Goal: Information Seeking & Learning: Learn about a topic

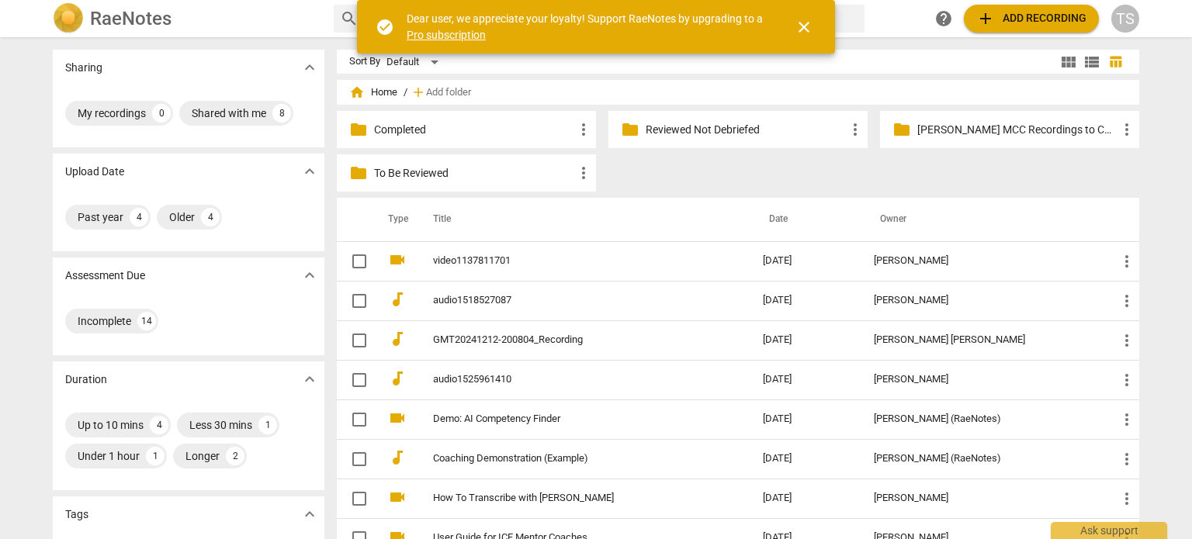
click at [730, 131] on p "Reviewed Not Debriefed" at bounding box center [746, 130] width 200 height 16
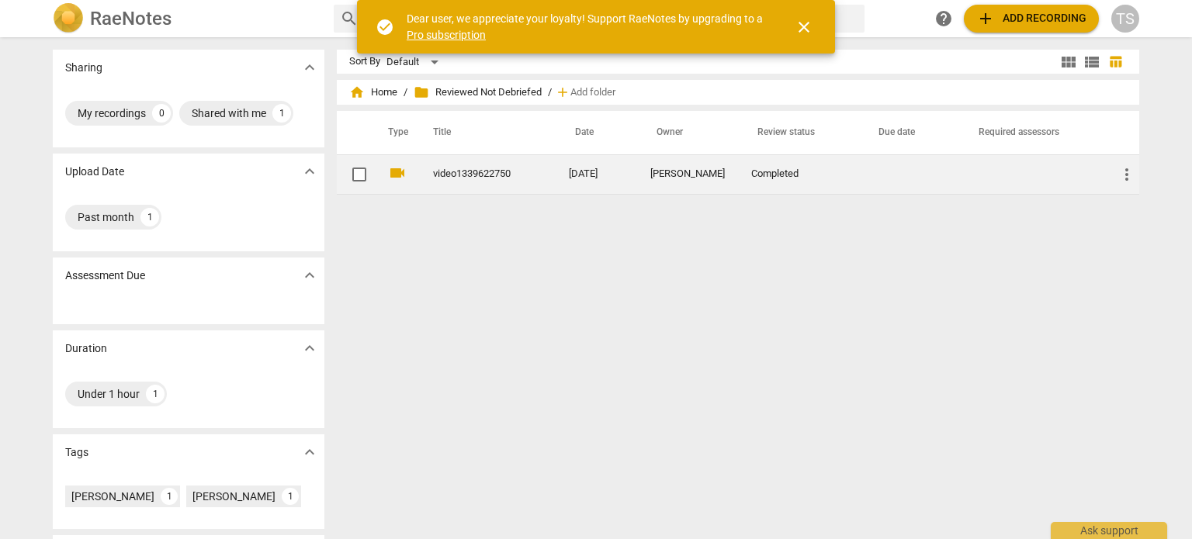
click at [679, 175] on div "[PERSON_NAME]" at bounding box center [688, 174] width 76 height 12
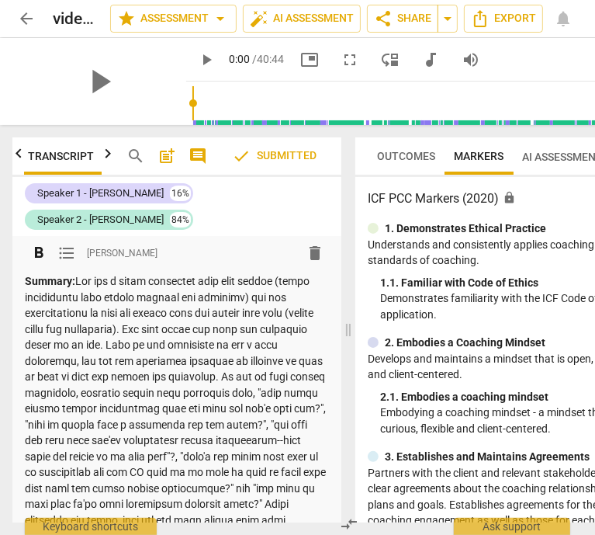
click at [119, 388] on p "Summary:" at bounding box center [177, 424] width 304 height 303
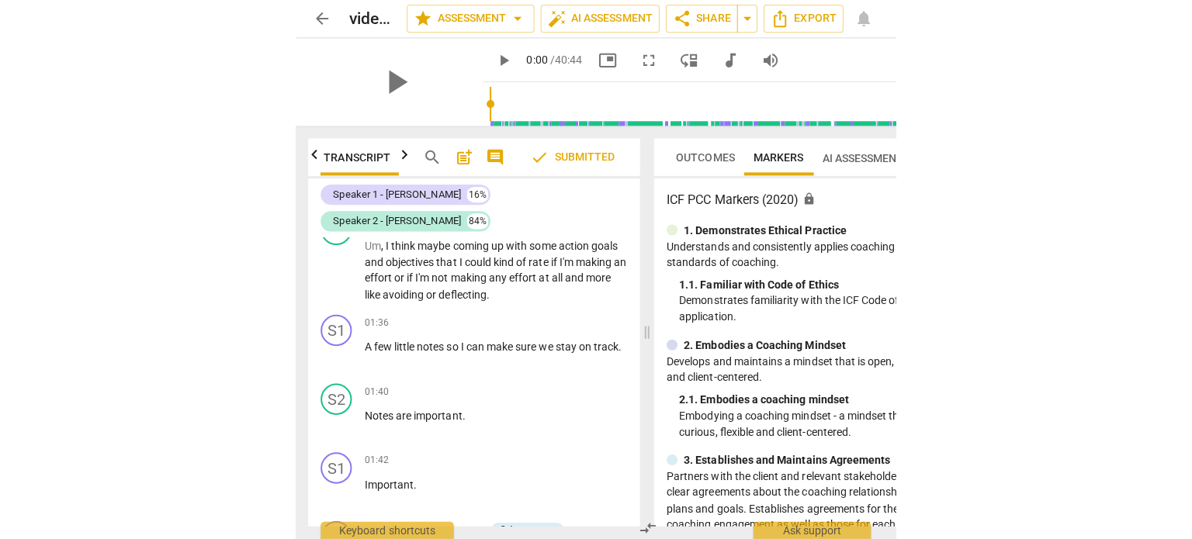
scroll to position [1103, 0]
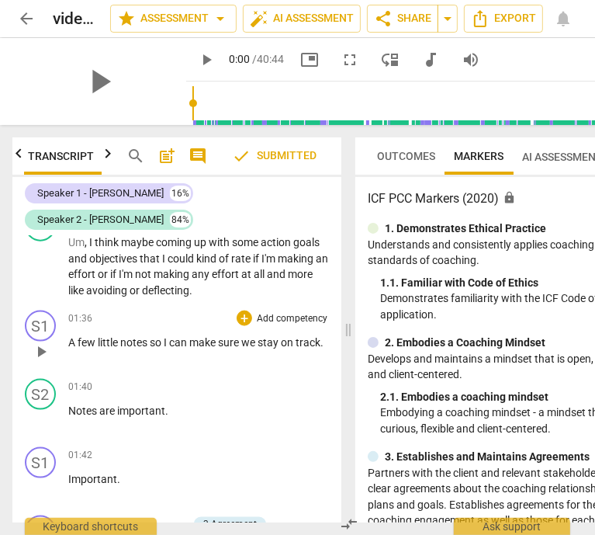
click at [171, 351] on p "A few little notes so I can make sure we stay on track ." at bounding box center [198, 342] width 261 height 16
click at [30, 277] on span "play_arrow" at bounding box center [41, 267] width 25 height 19
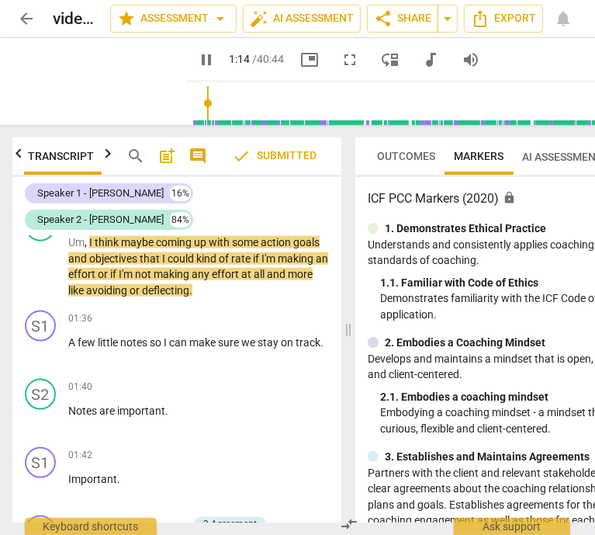
click at [186, 69] on div "pause 1:14 / 40:44 picture_in_picture fullscreen move_down audiotrack volume_up" at bounding box center [338, 60] width 305 height 28
click at [192, 68] on button "pause" at bounding box center [206, 60] width 28 height 28
type input "79"
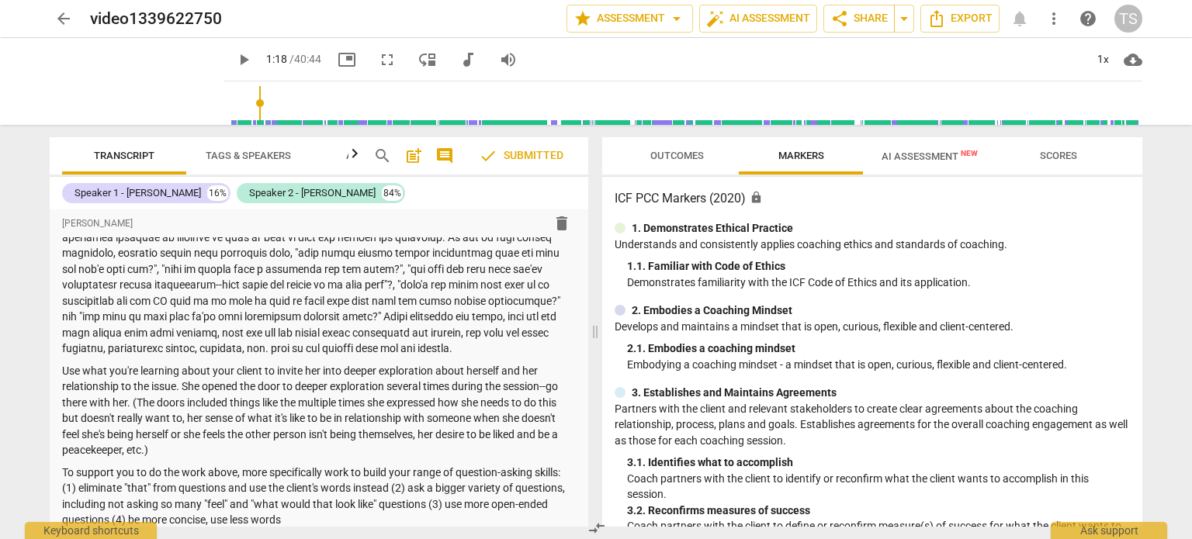
scroll to position [43, 0]
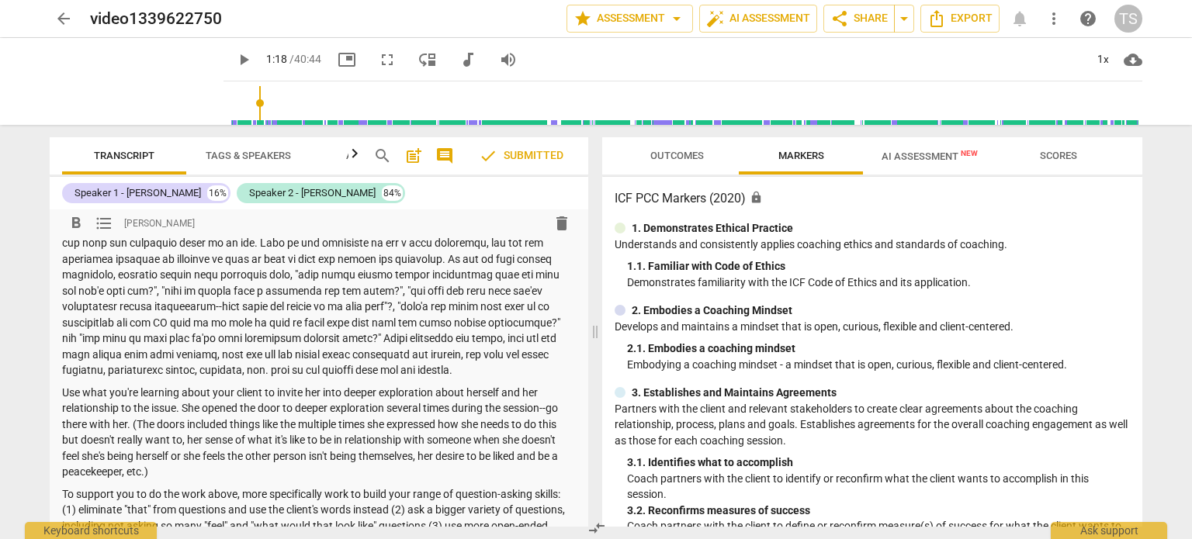
click at [119, 362] on p "Summary:" at bounding box center [319, 290] width 514 height 175
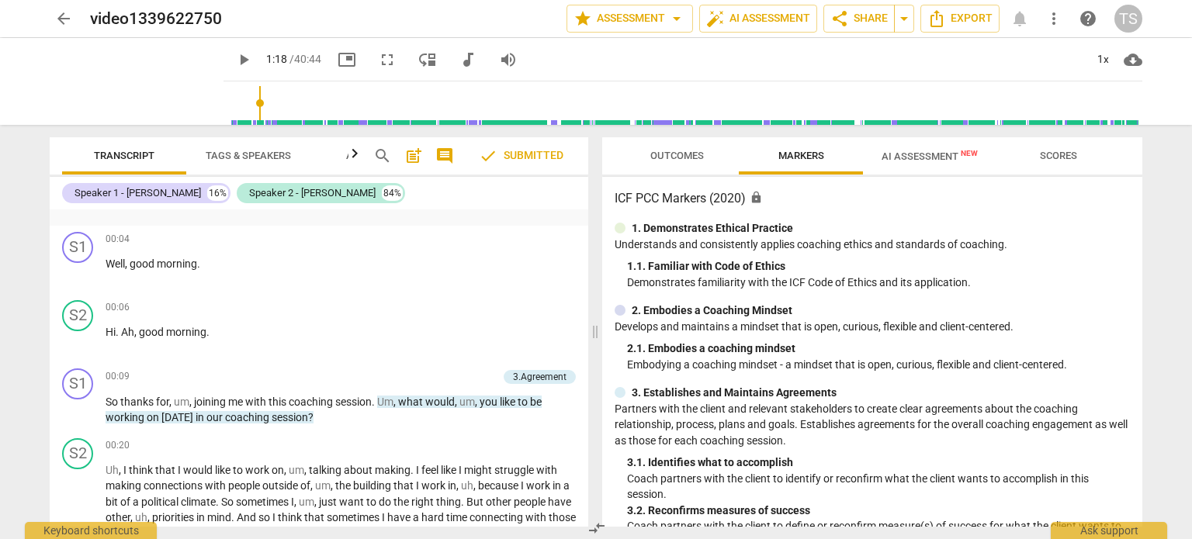
scroll to position [387, 0]
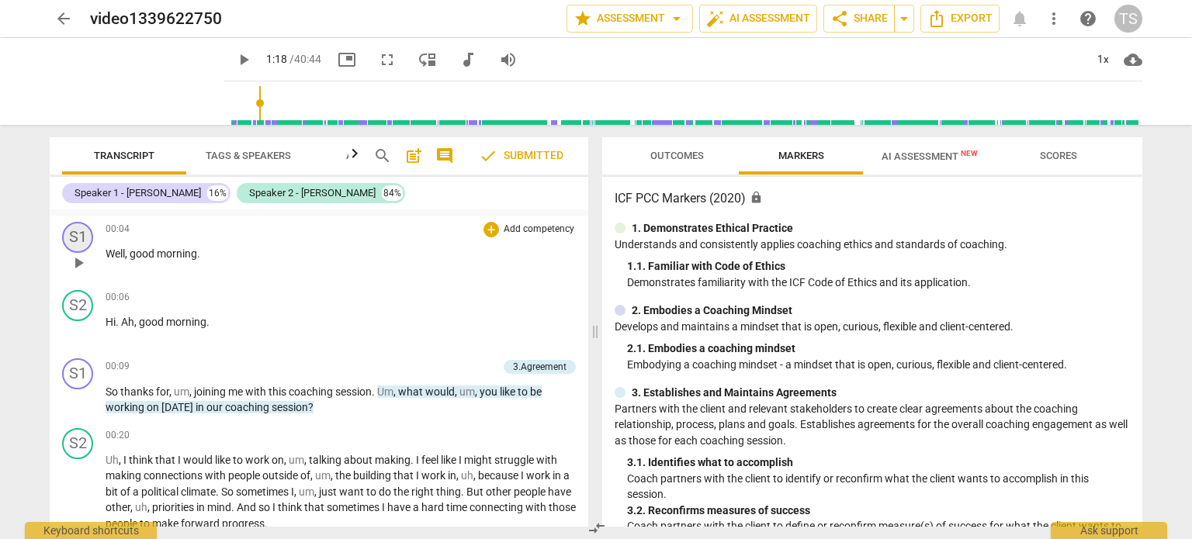
click at [68, 253] on div "S1" at bounding box center [77, 237] width 31 height 31
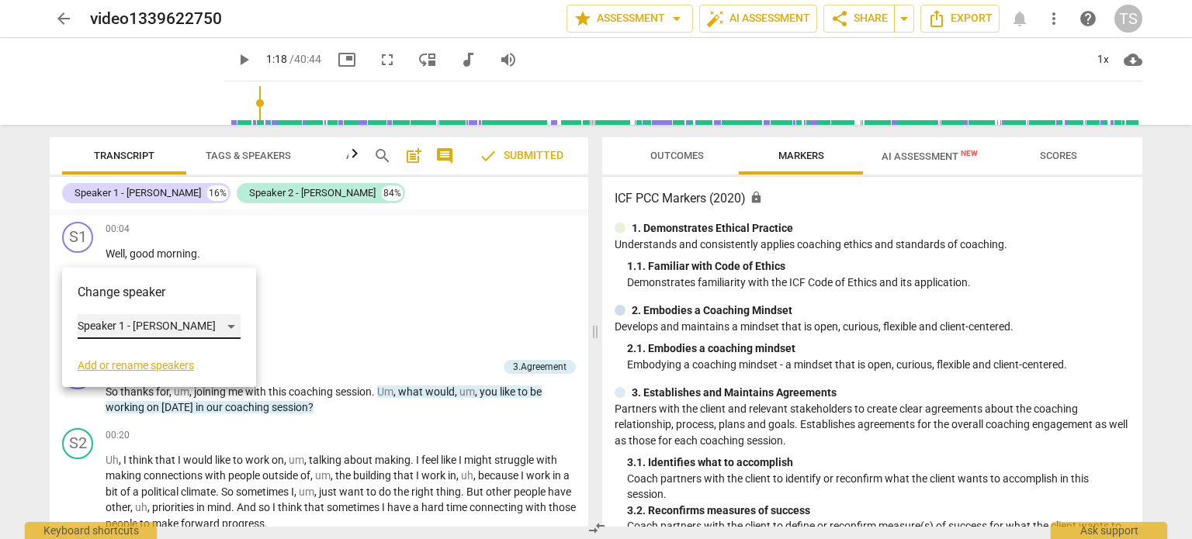
click at [187, 326] on div "Speaker 1 - [PERSON_NAME]" at bounding box center [159, 326] width 163 height 25
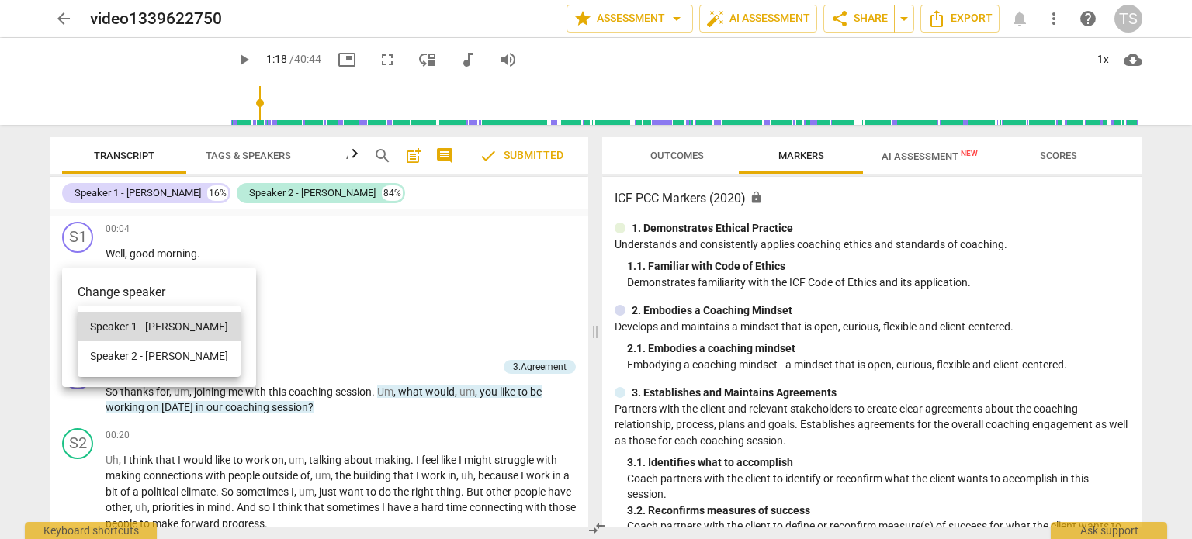
click at [16, 318] on div at bounding box center [596, 269] width 1192 height 539
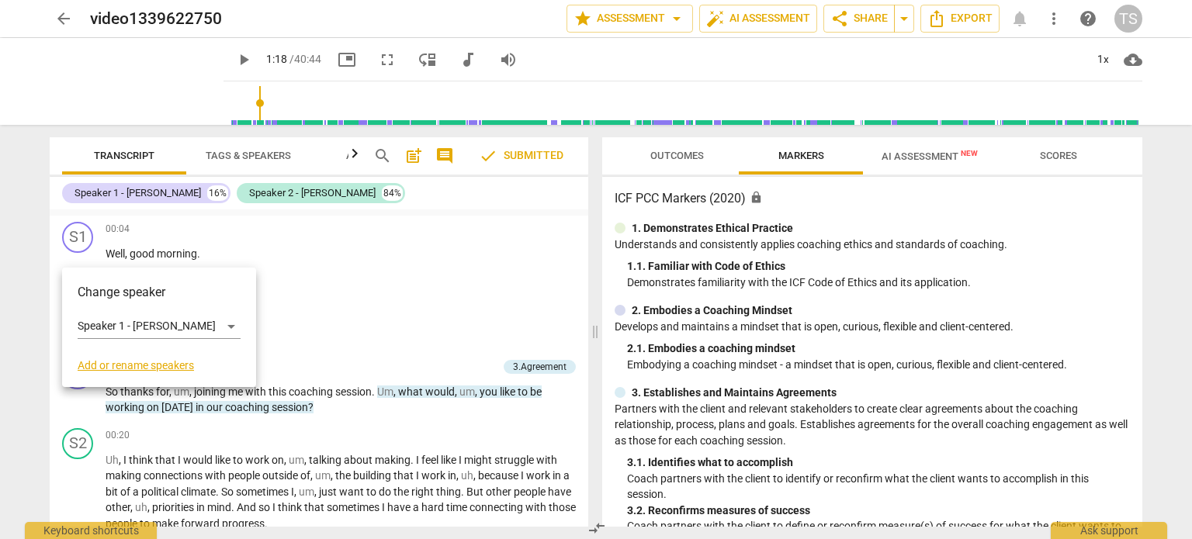
click at [42, 266] on div at bounding box center [596, 269] width 1192 height 539
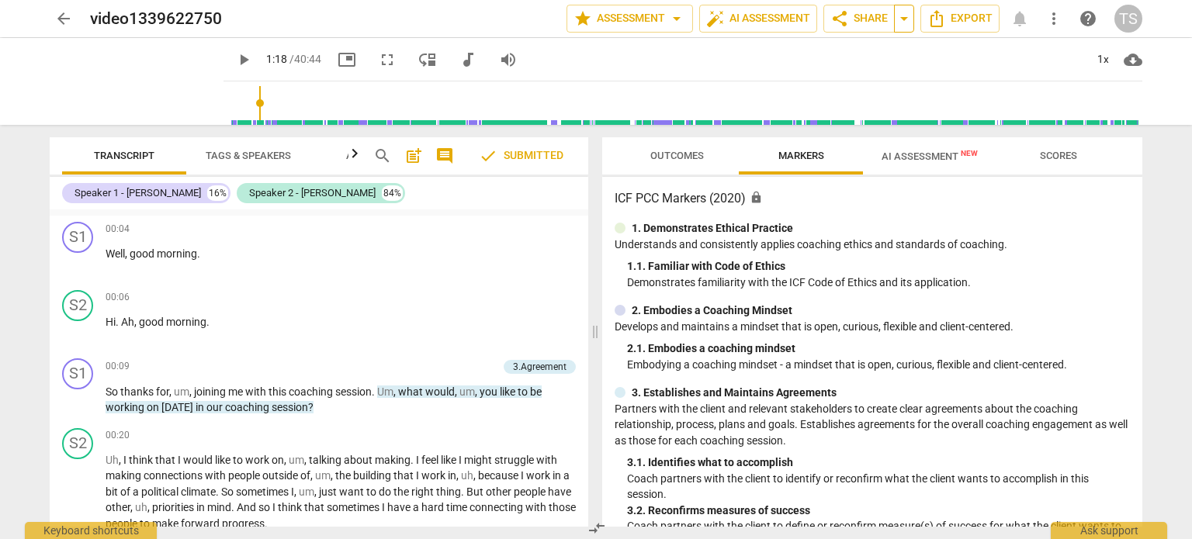
click at [905, 19] on span "arrow_drop_down" at bounding box center [904, 18] width 19 height 19
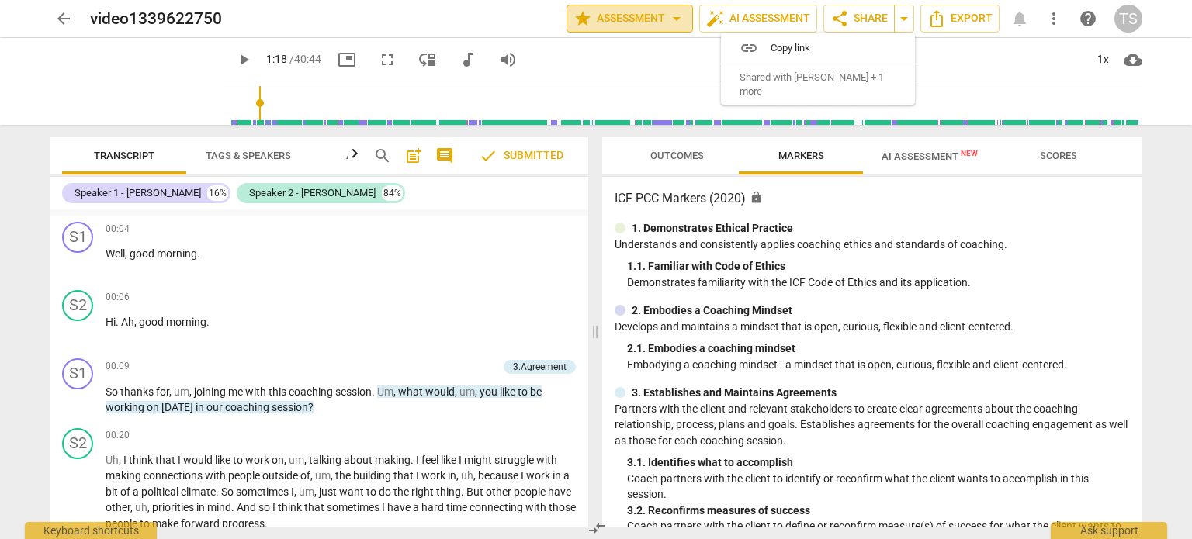
click at [677, 19] on span "arrow_drop_down" at bounding box center [676, 18] width 19 height 19
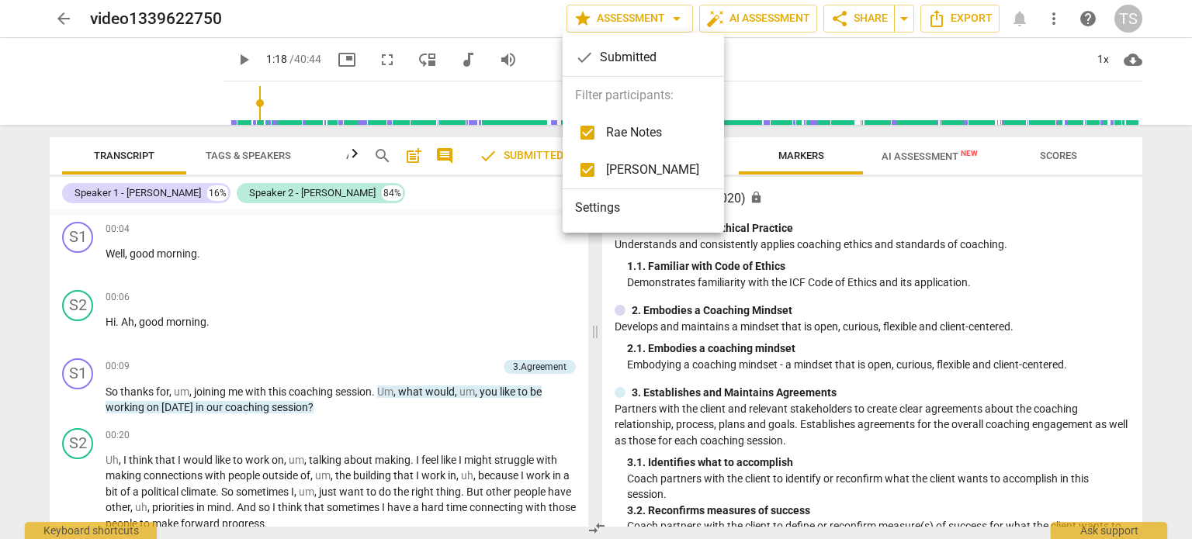
click at [607, 210] on li "Settings" at bounding box center [643, 207] width 161 height 37
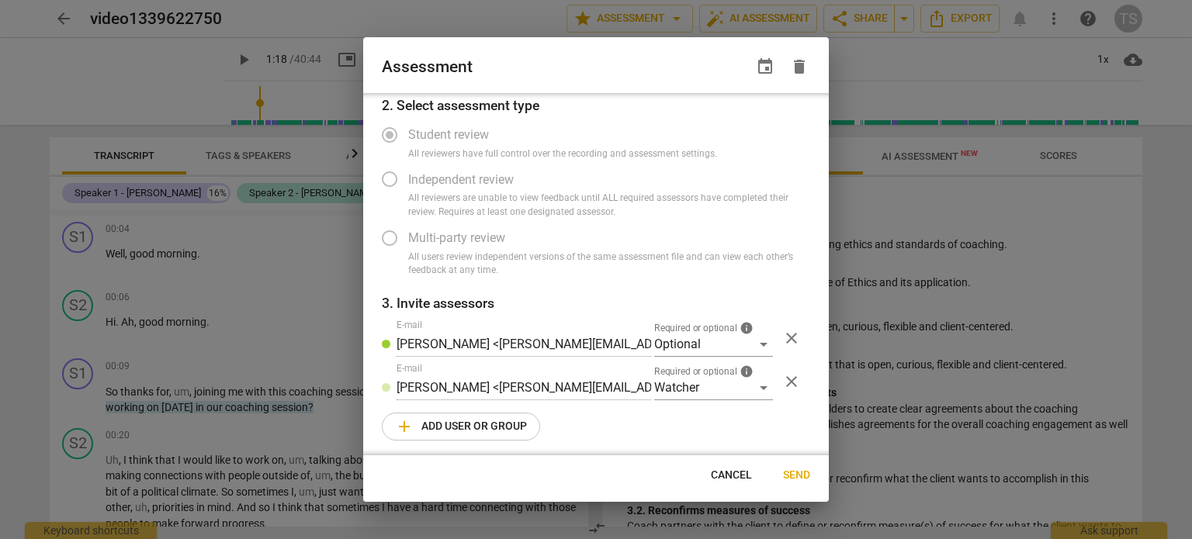
scroll to position [65, 0]
click at [756, 344] on div "Optional" at bounding box center [713, 343] width 119 height 25
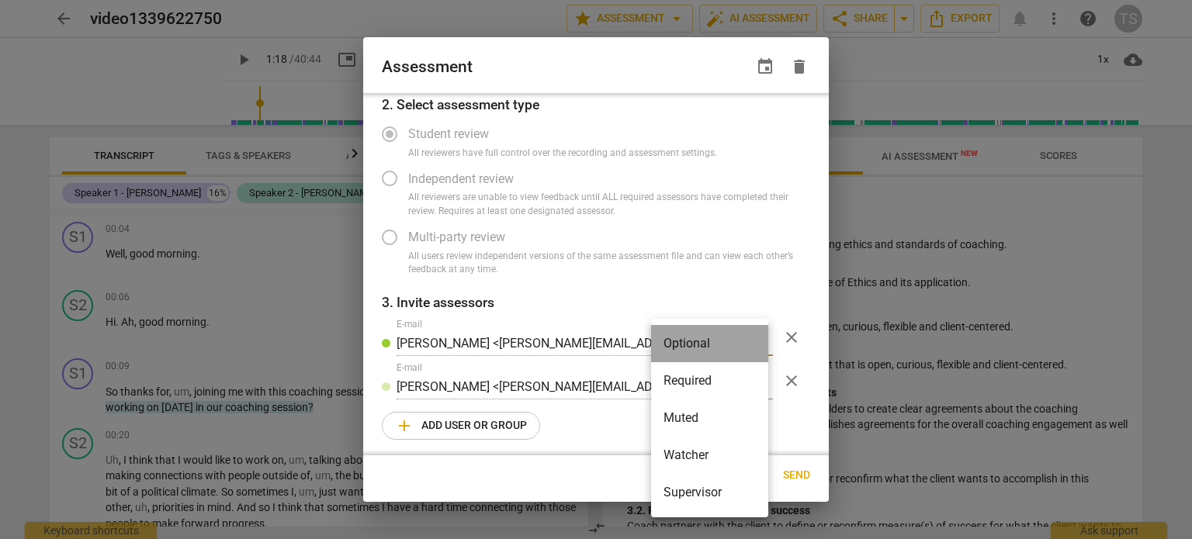
click at [756, 344] on li "Optional" at bounding box center [709, 343] width 117 height 37
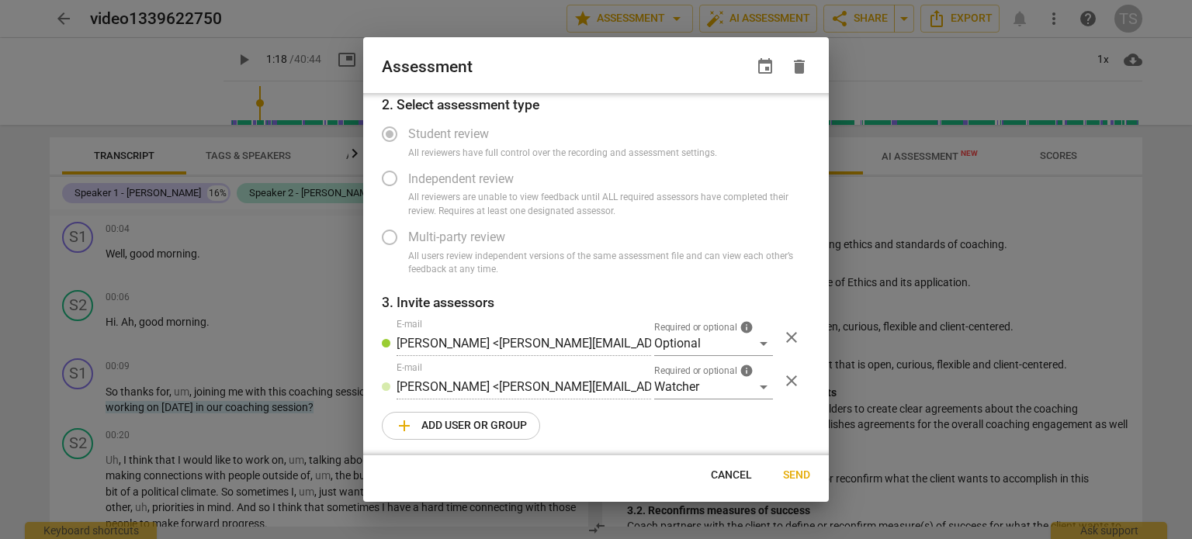
scroll to position [68, 0]
click at [911, 62] on div at bounding box center [596, 269] width 1192 height 539
radio input "false"
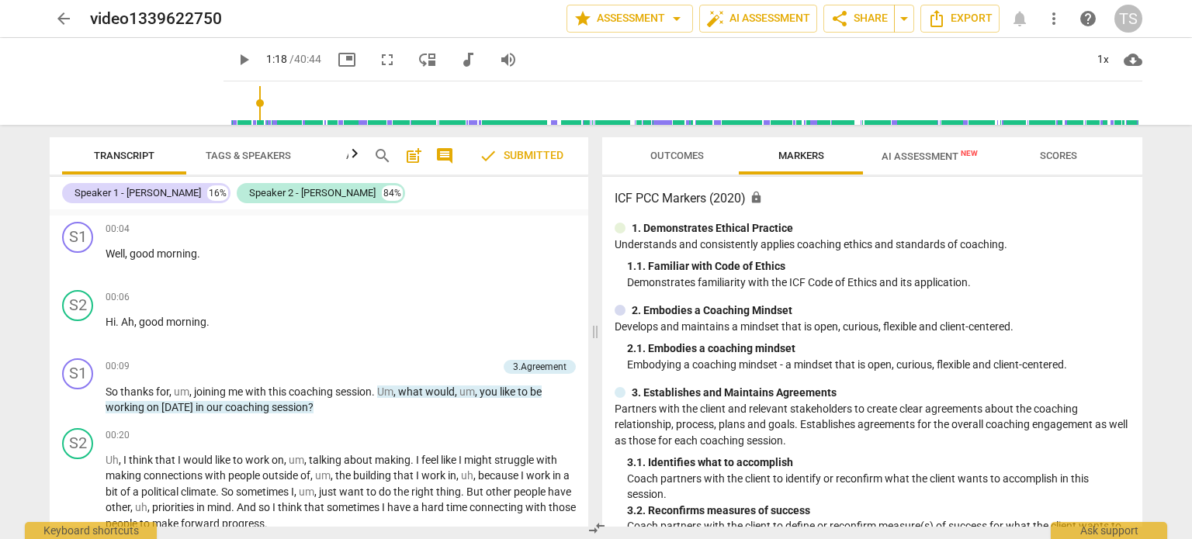
click at [349, 155] on icon "button" at bounding box center [354, 153] width 19 height 19
click at [140, 153] on span "Tags & Speakers" at bounding box center [162, 156] width 85 height 12
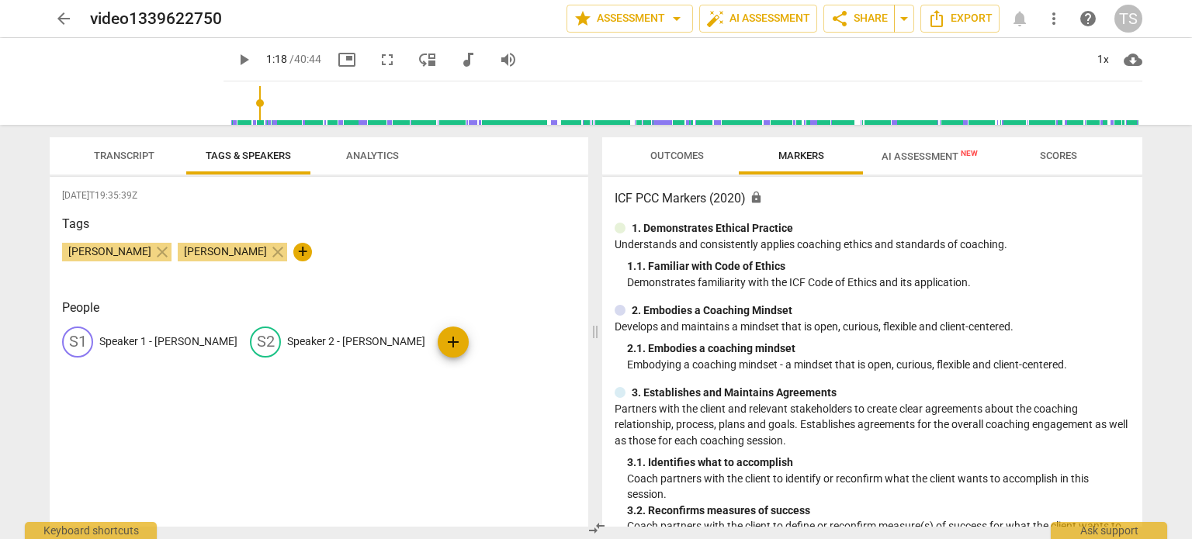
scroll to position [0, 0]
type input "79"
